Goal: Obtain resource: Download file/media

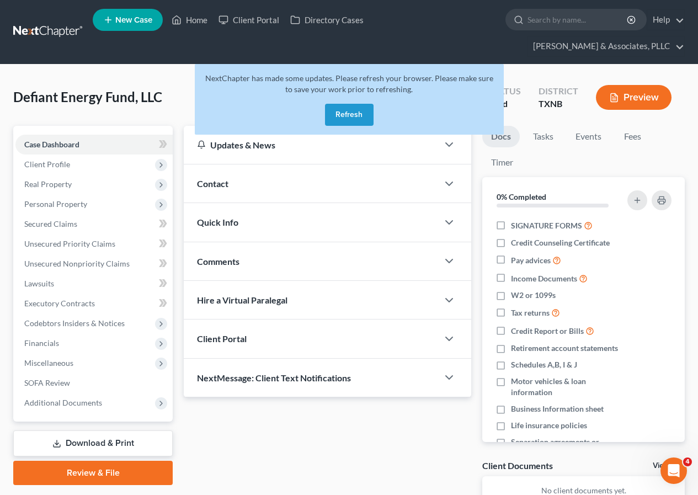
click at [352, 112] on button "Refresh" at bounding box center [349, 115] width 49 height 22
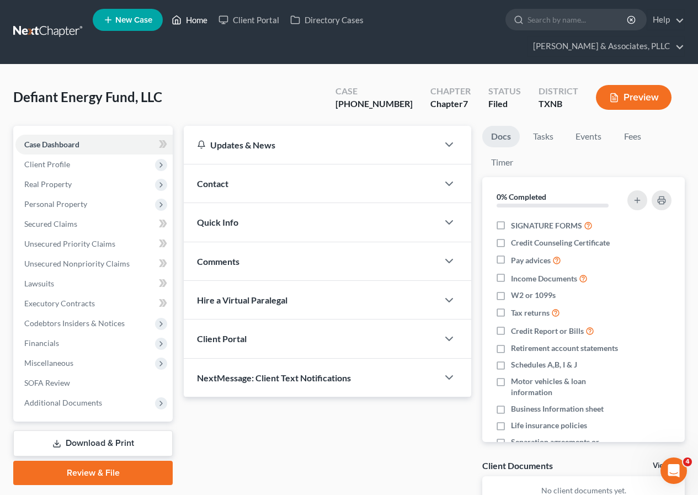
click at [186, 20] on link "Home" at bounding box center [189, 20] width 47 height 20
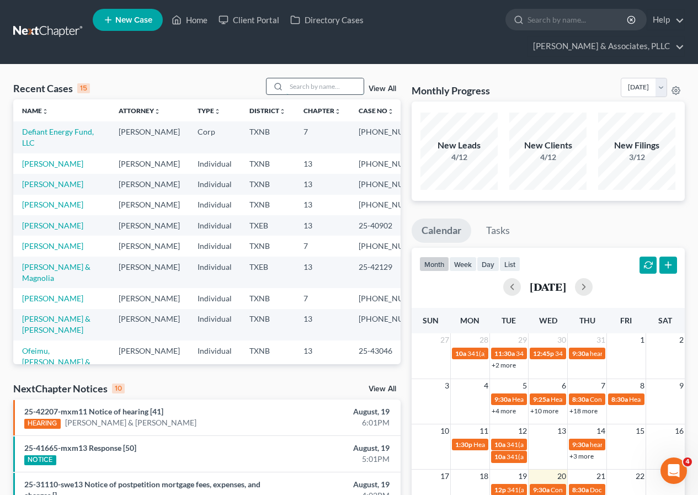
click at [292, 88] on input "search" at bounding box center [324, 86] width 77 height 16
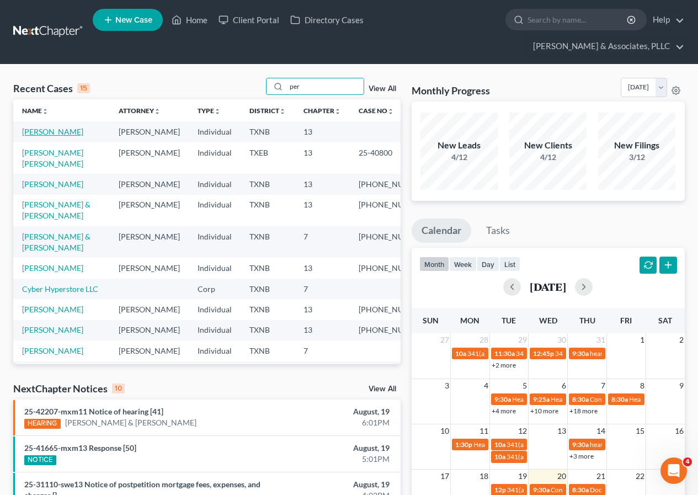
type input "per"
click at [33, 134] on link "Perales, Olga" at bounding box center [52, 131] width 61 height 9
select select "4"
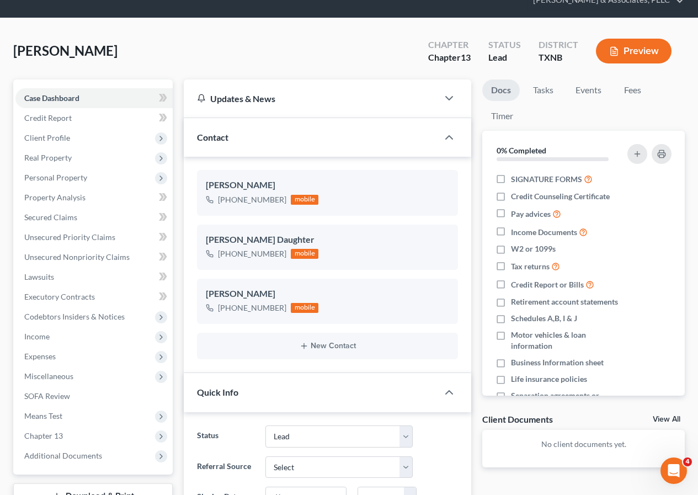
scroll to position [110, 0]
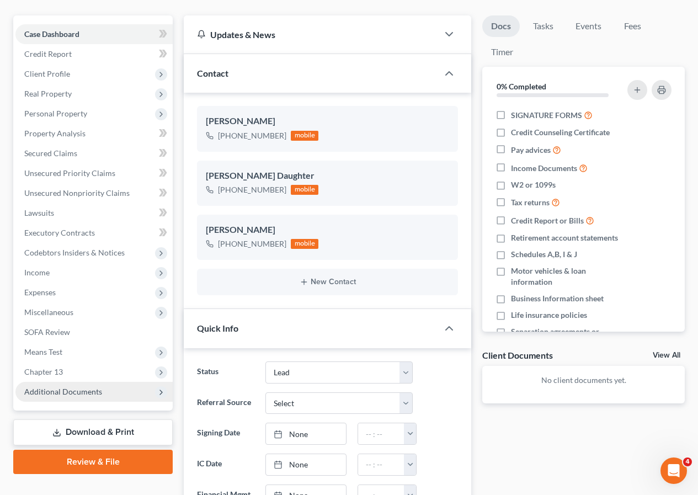
click at [85, 395] on span "Additional Documents" at bounding box center [63, 391] width 78 height 9
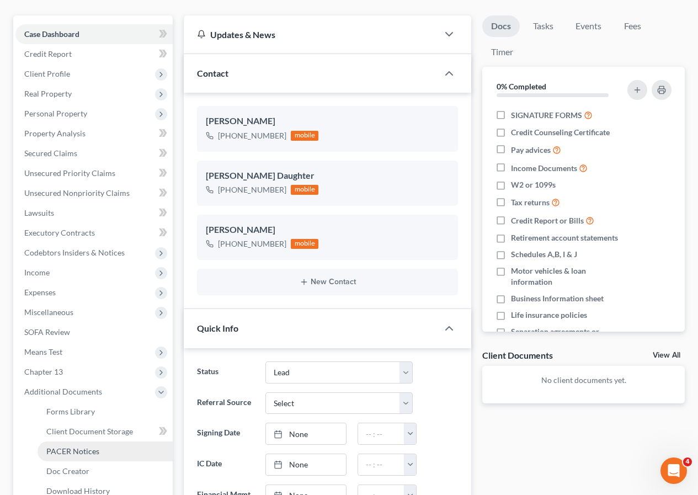
click at [82, 448] on span "PACER Notices" at bounding box center [72, 450] width 53 height 9
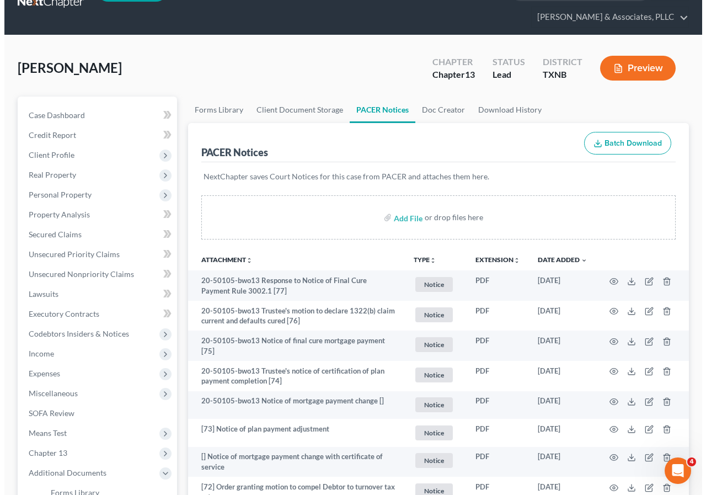
scroll to position [55, 0]
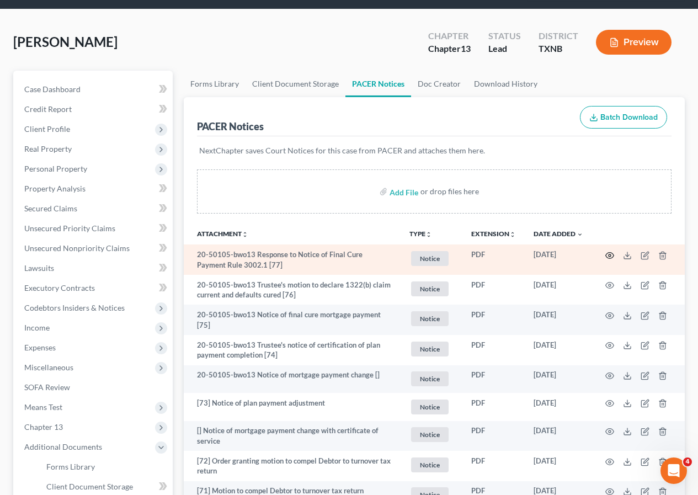
click at [608, 253] on icon "button" at bounding box center [609, 255] width 9 height 9
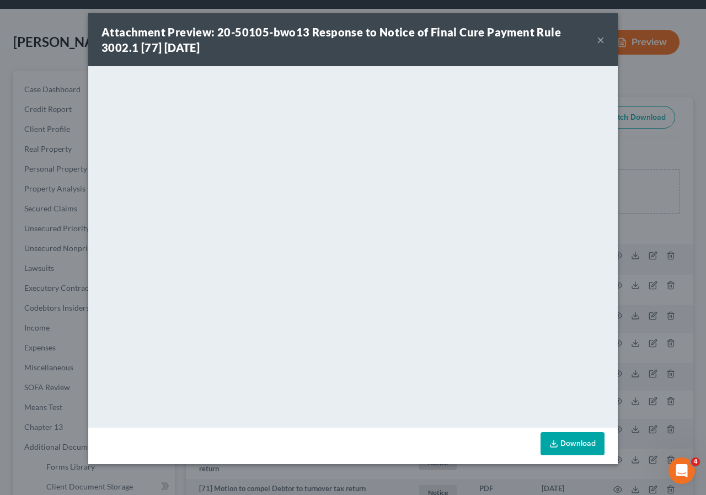
click at [601, 38] on button "×" at bounding box center [601, 39] width 8 height 13
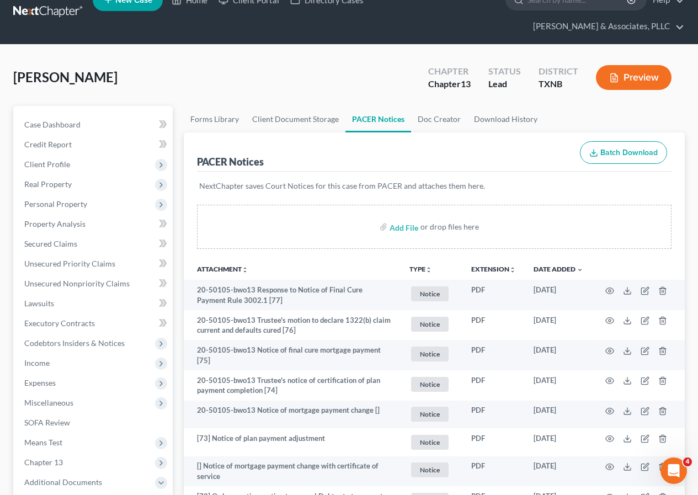
scroll to position [0, 0]
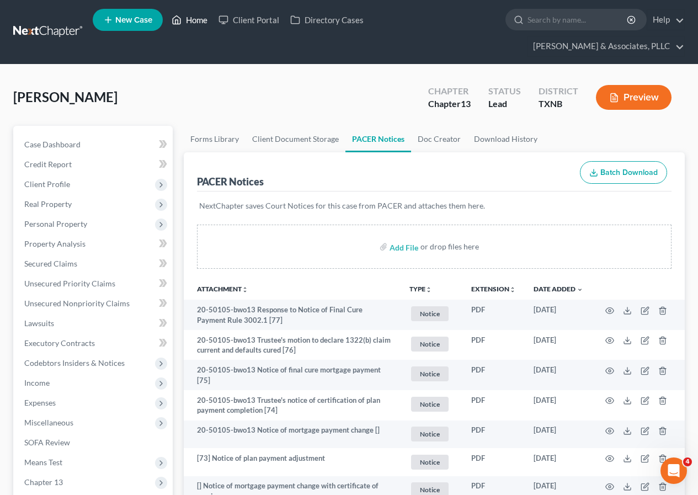
click at [193, 18] on link "Home" at bounding box center [189, 20] width 47 height 20
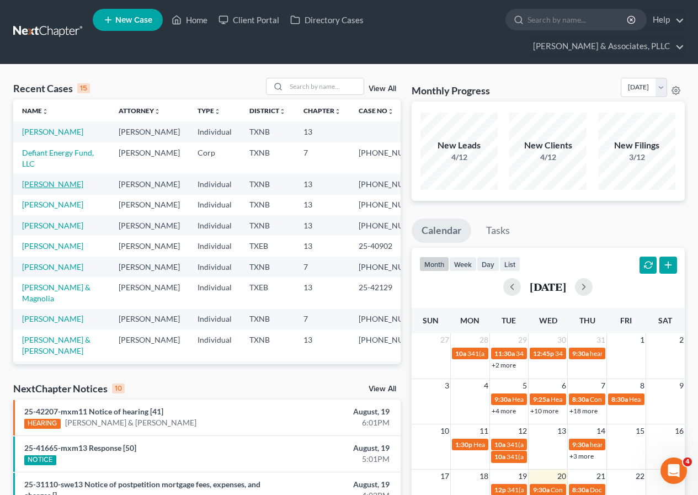
click at [40, 189] on link "Cook, Erica" at bounding box center [52, 183] width 61 height 9
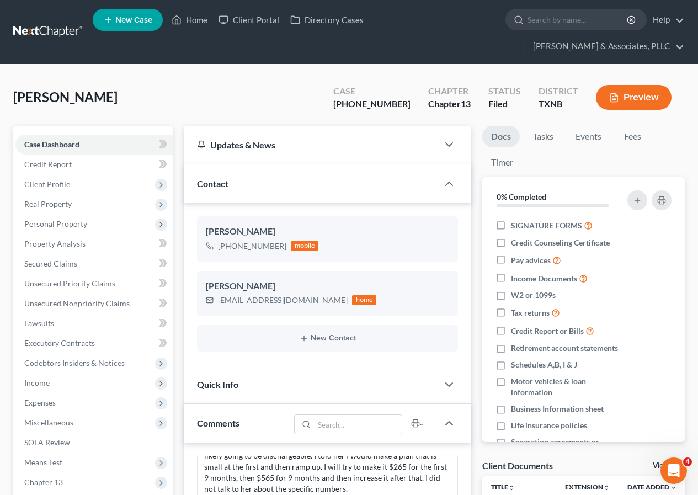
click at [635, 95] on button "Preview" at bounding box center [634, 97] width 76 height 25
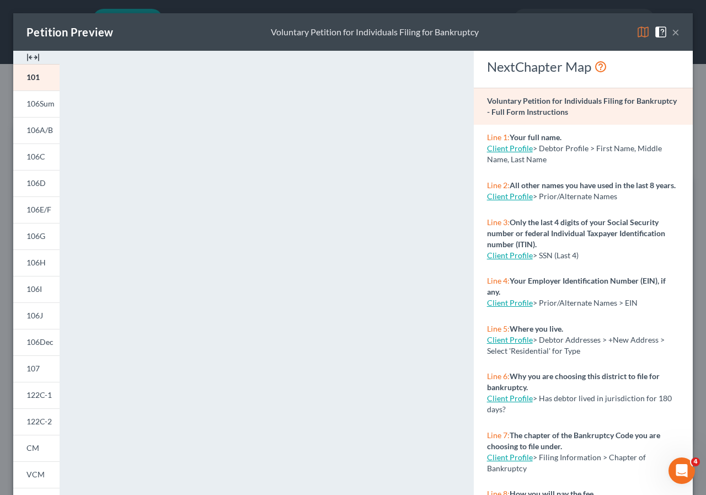
scroll to position [55, 0]
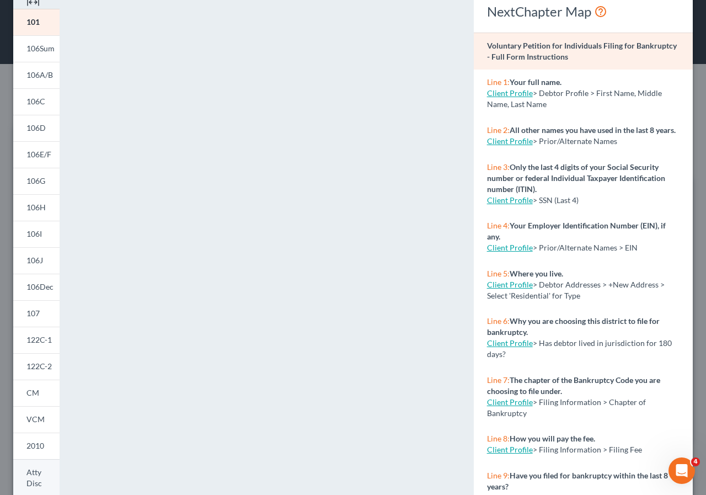
click at [42, 474] on link "Atty Disc" at bounding box center [36, 478] width 46 height 38
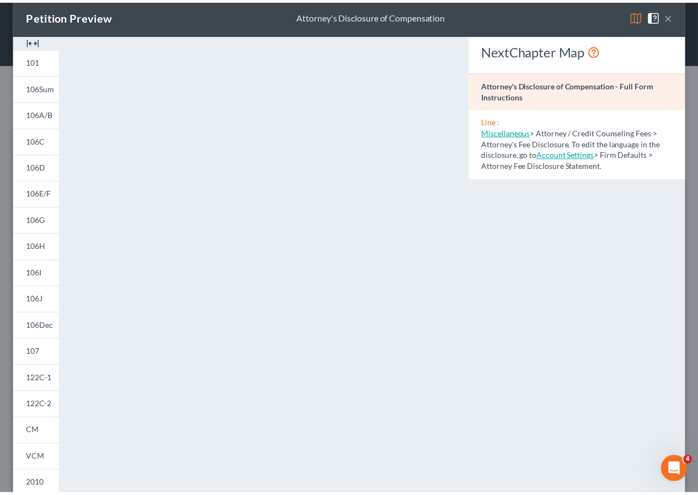
scroll to position [0, 0]
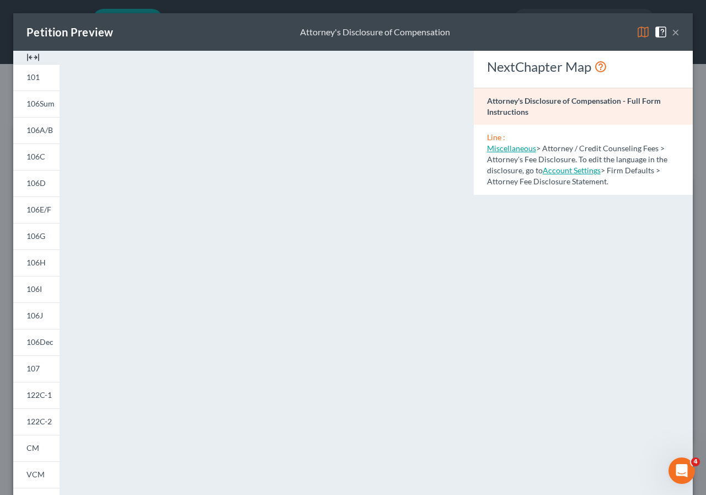
click at [672, 33] on button "×" at bounding box center [676, 31] width 8 height 13
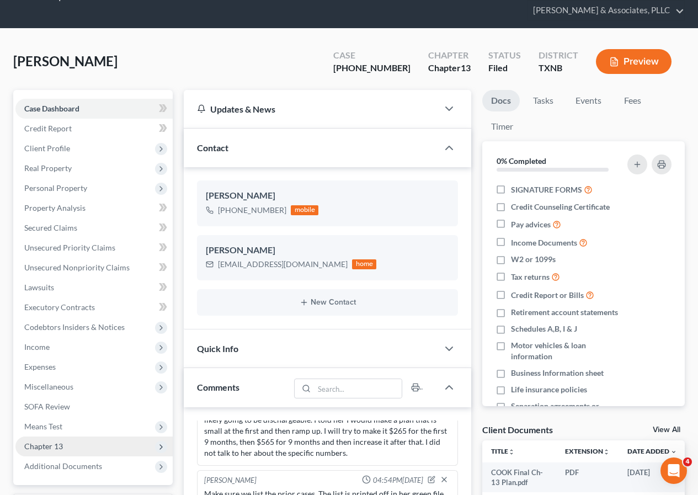
scroll to position [55, 0]
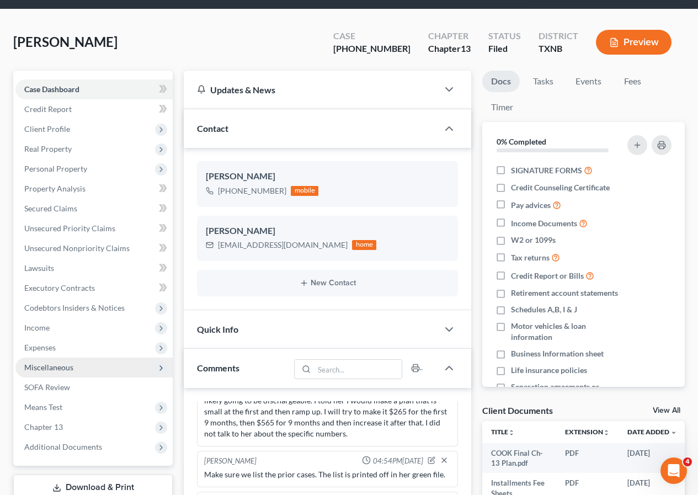
click at [65, 367] on span "Miscellaneous" at bounding box center [48, 366] width 49 height 9
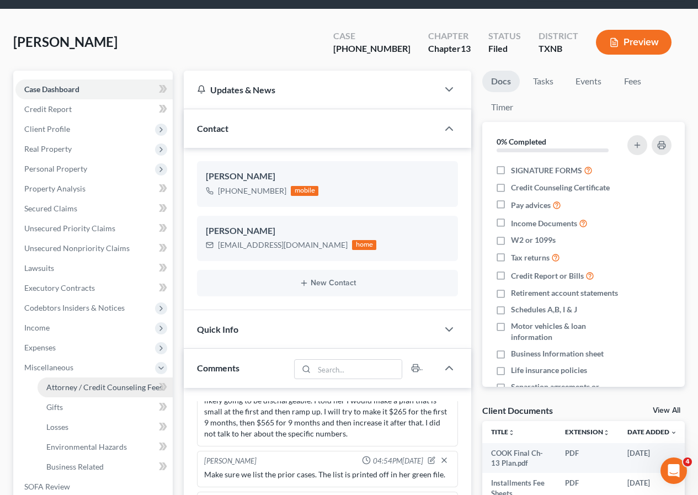
click at [95, 386] on span "Attorney / Credit Counseling Fees" at bounding box center [104, 386] width 116 height 9
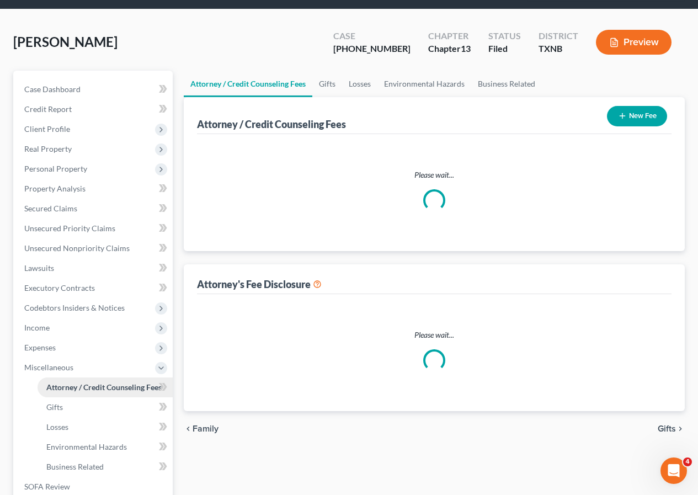
select select "0"
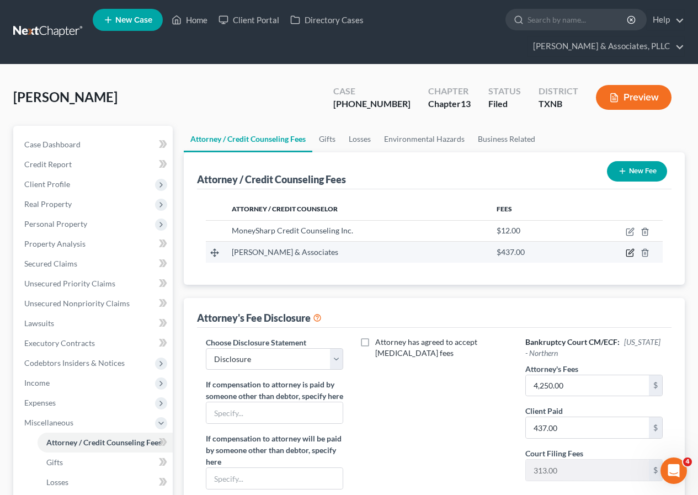
click at [627, 254] on icon "button" at bounding box center [629, 253] width 7 height 7
select select "45"
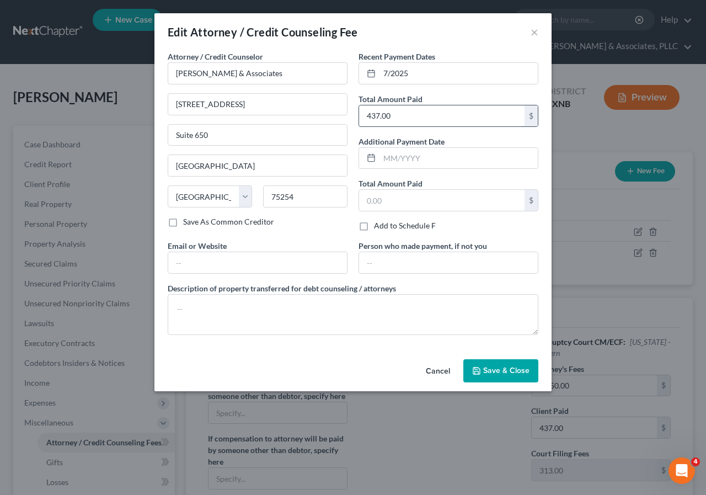
click at [363, 115] on input "437.00" at bounding box center [441, 115] width 165 height 21
type input "1187.00"
click at [505, 366] on span "Save & Close" at bounding box center [506, 370] width 46 height 9
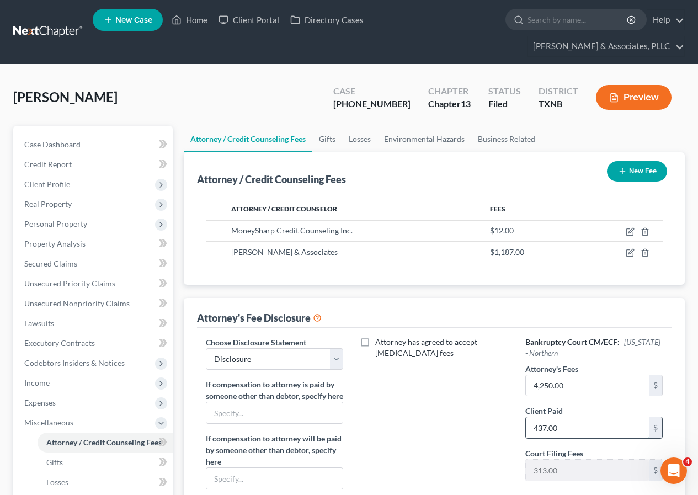
click at [531, 430] on input "437.00" at bounding box center [587, 427] width 123 height 21
type input "1,187"
click at [35, 141] on span "Case Dashboard" at bounding box center [52, 144] width 56 height 9
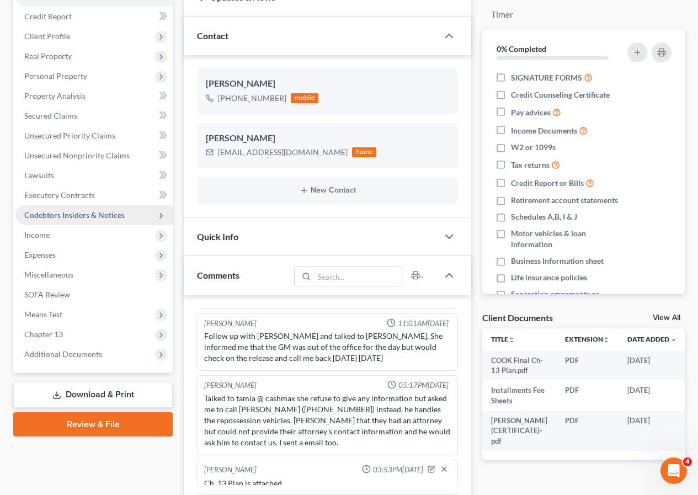
scroll to position [221, 0]
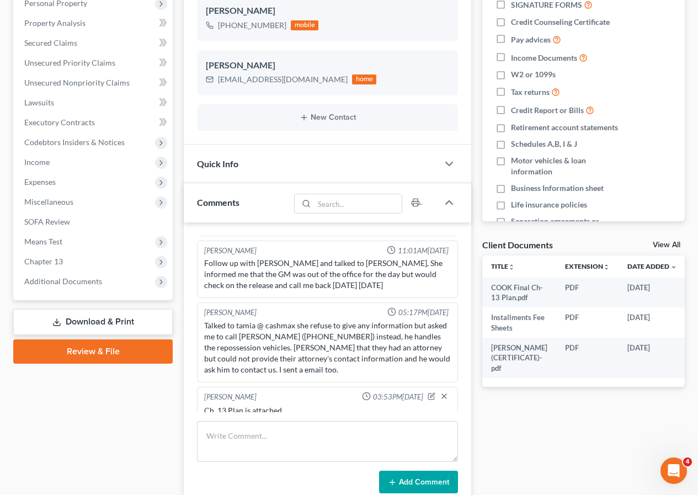
click at [112, 327] on link "Download & Print" at bounding box center [92, 322] width 159 height 26
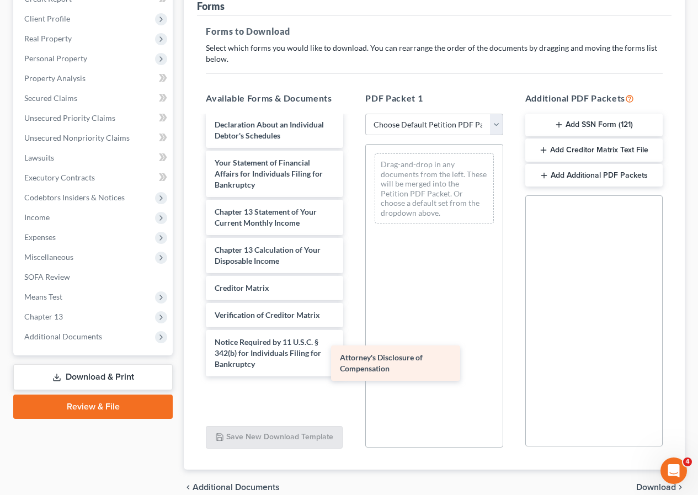
scroll to position [416, 0]
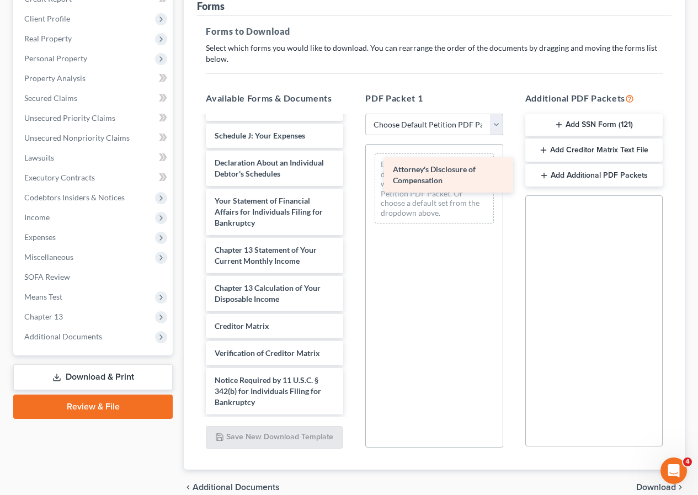
drag, startPoint x: 253, startPoint y: 392, endPoint x: 430, endPoint y: 168, distance: 285.1
click at [352, 168] on div "Attorney's Disclosure of Compensation COOK Final Ch- 13 Plan.pdf Installments F…" at bounding box center [274, 68] width 155 height 692
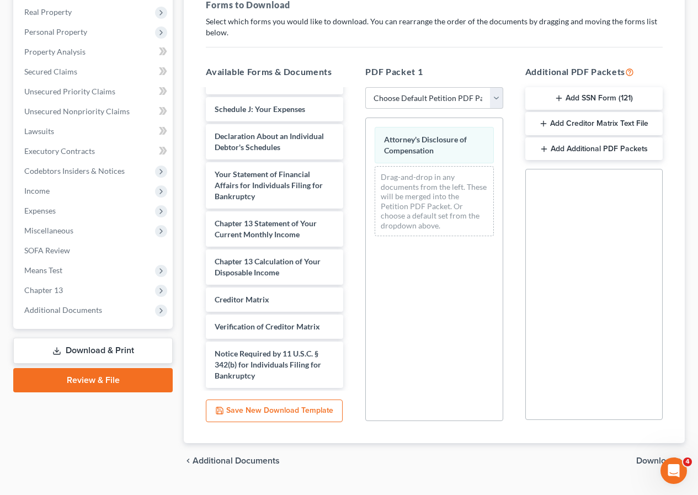
scroll to position [217, 0]
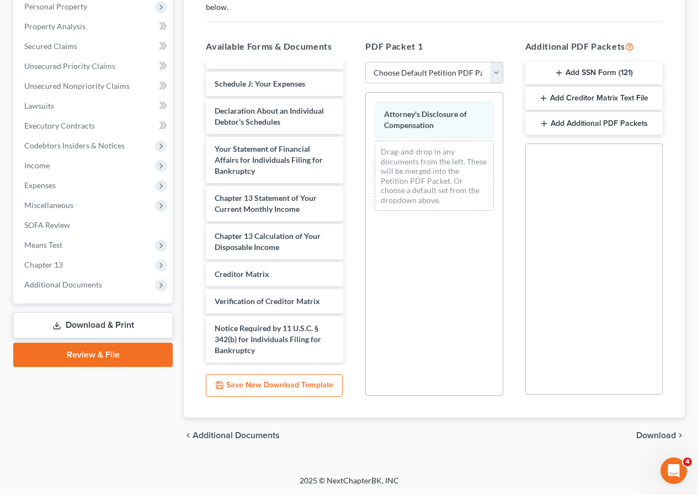
click at [643, 434] on span "Download" at bounding box center [656, 435] width 40 height 9
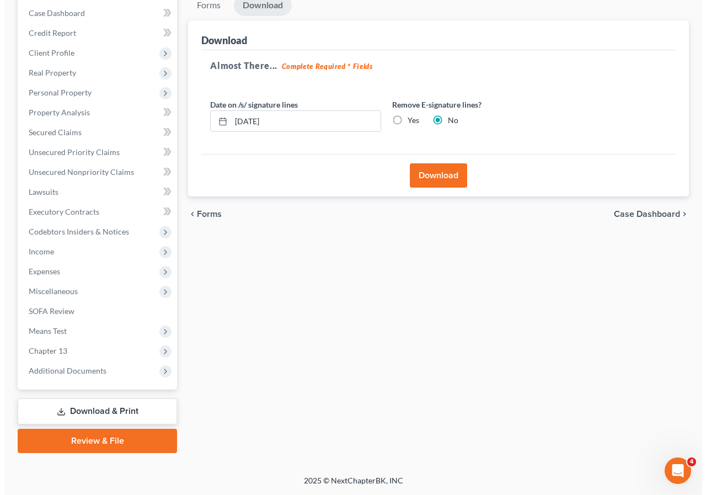
scroll to position [131, 0]
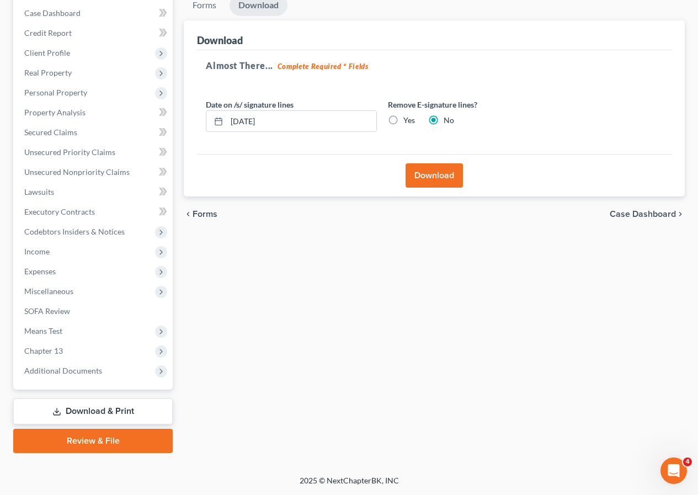
click at [436, 175] on button "Download" at bounding box center [433, 175] width 57 height 24
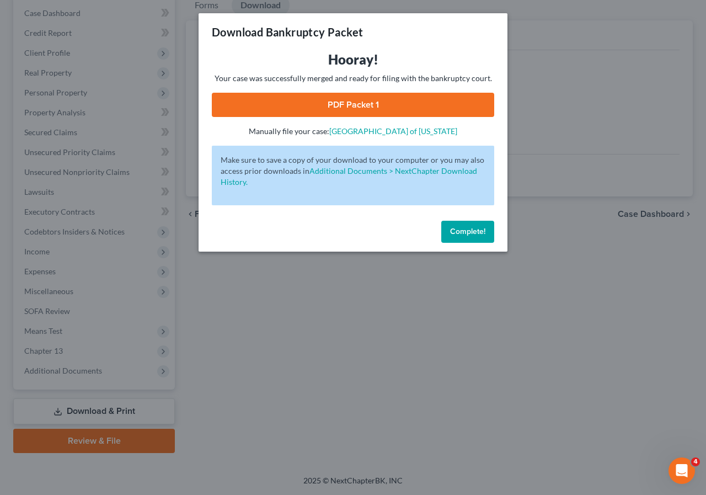
click at [317, 104] on link "PDF Packet 1" at bounding box center [353, 105] width 282 height 24
drag, startPoint x: 474, startPoint y: 230, endPoint x: 461, endPoint y: 230, distance: 12.7
click at [474, 230] on span "Complete!" at bounding box center [467, 231] width 35 height 9
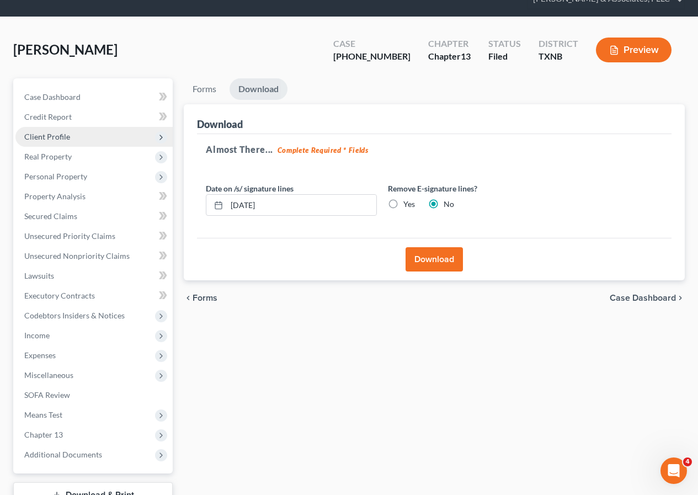
scroll to position [0, 0]
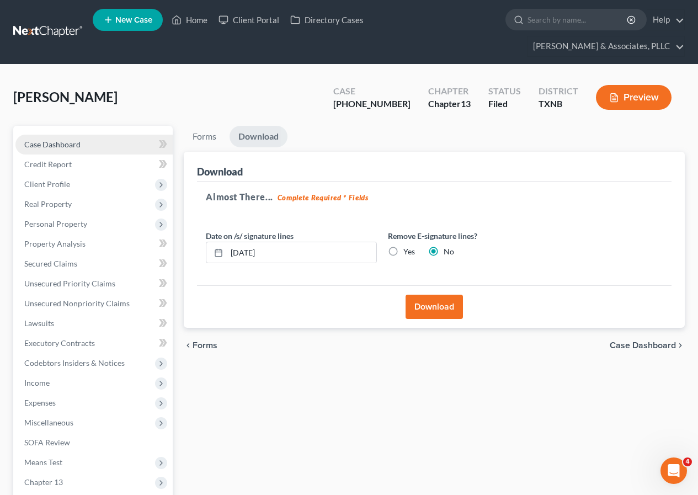
click at [77, 143] on span "Case Dashboard" at bounding box center [52, 144] width 56 height 9
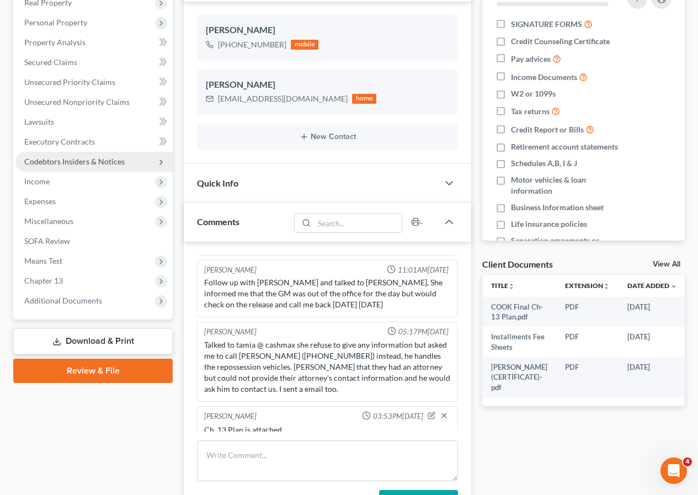
scroll to position [221, 0]
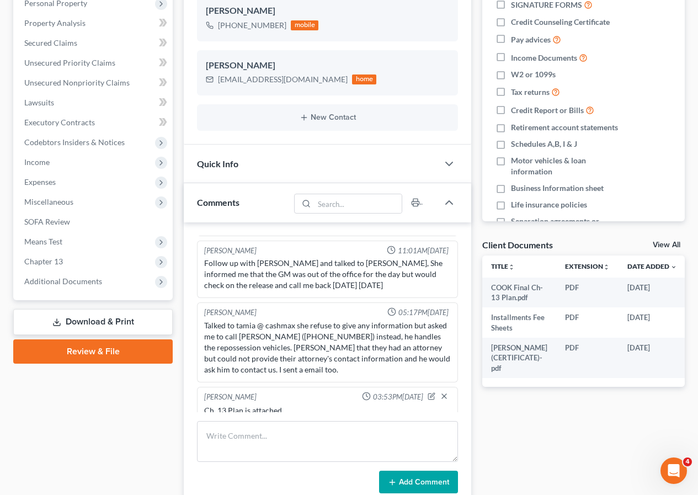
click at [114, 318] on link "Download & Print" at bounding box center [92, 322] width 159 height 26
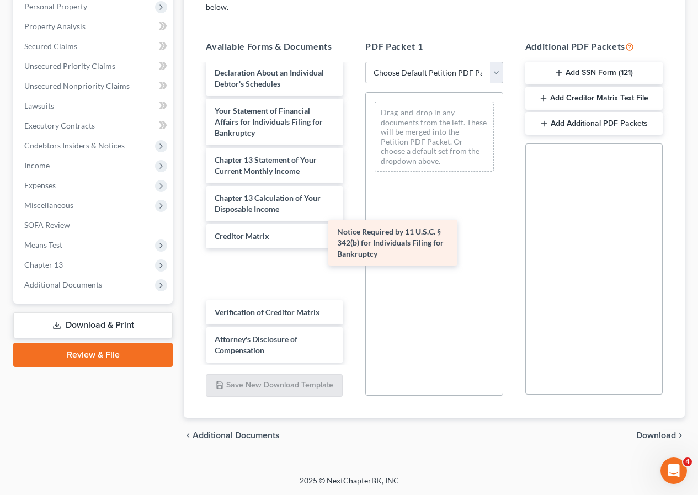
scroll to position [405, 0]
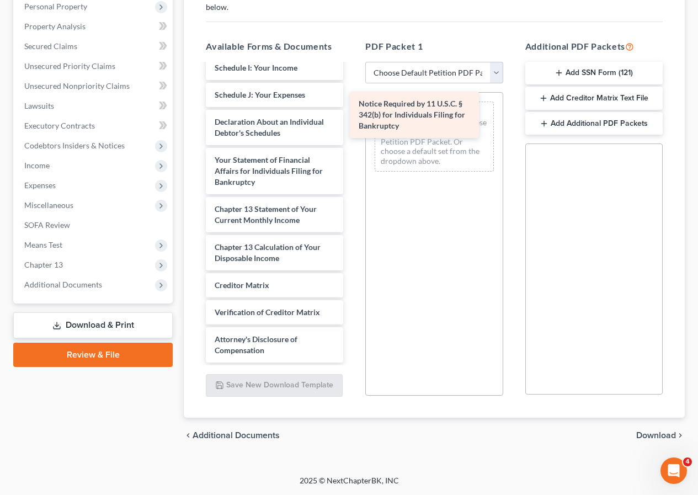
drag, startPoint x: 226, startPoint y: 305, endPoint x: 374, endPoint y: 124, distance: 233.6
click at [352, 119] on div "Notice Required by 11 U.S.C. § 342(b) for Individuals Filing for Bankruptcy COO…" at bounding box center [274, 21] width 155 height 681
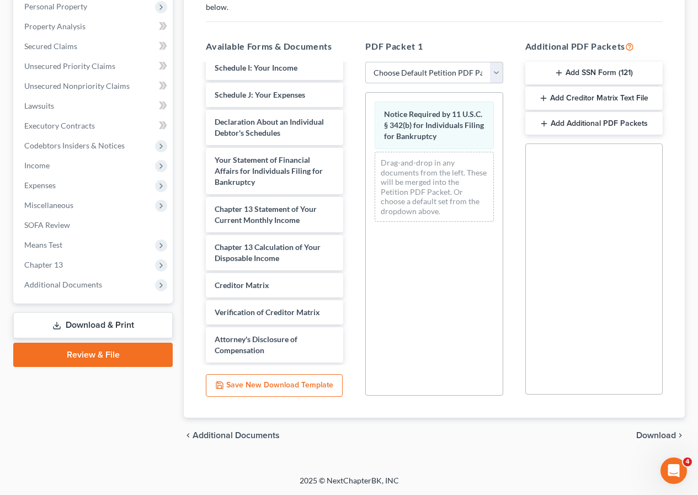
click at [648, 432] on span "Download" at bounding box center [656, 435] width 40 height 9
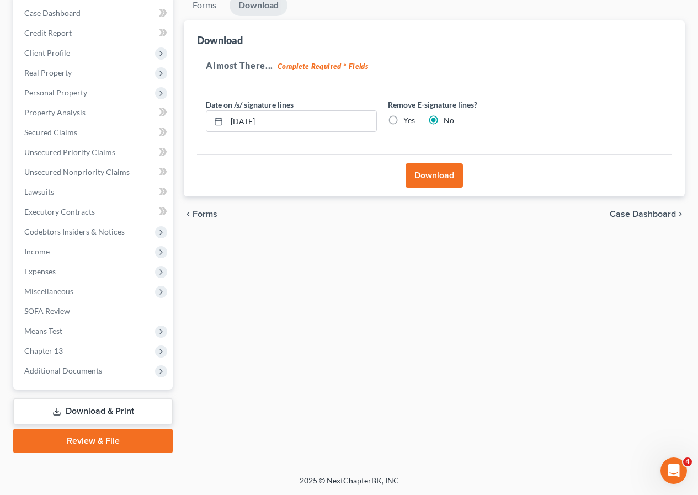
click at [438, 173] on button "Download" at bounding box center [433, 175] width 57 height 24
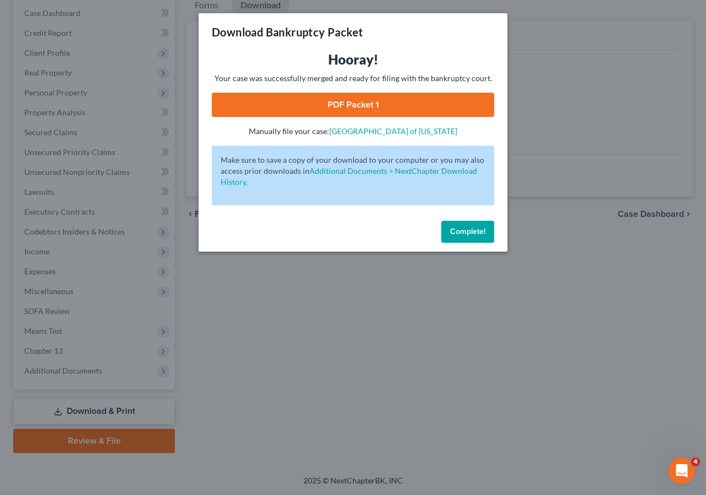
click at [346, 101] on link "PDF Packet 1" at bounding box center [353, 105] width 282 height 24
click at [461, 236] on button "Complete!" at bounding box center [467, 232] width 53 height 22
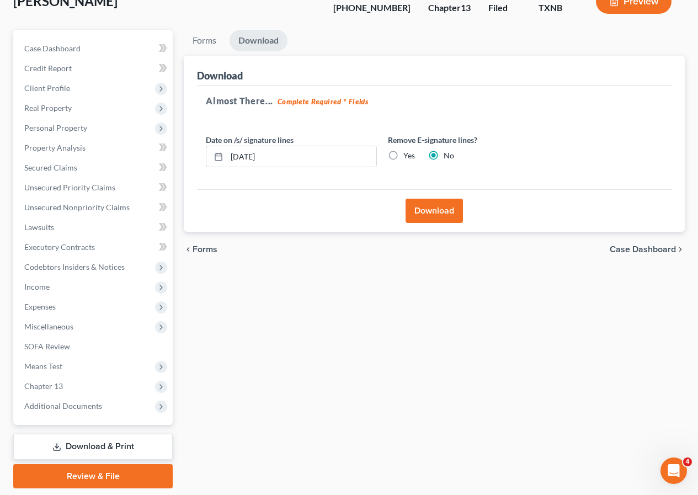
scroll to position [21, 0]
